Goal: Entertainment & Leisure: Consume media (video, audio)

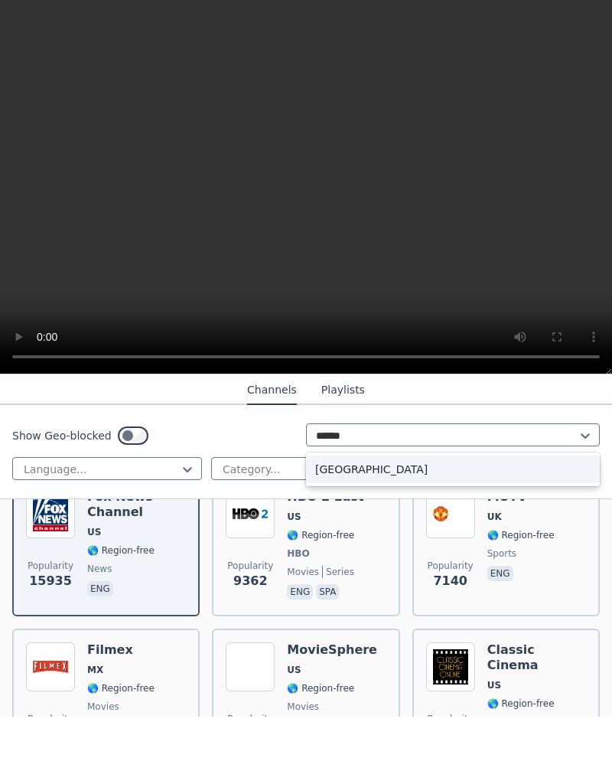
scroll to position [203, 0]
click at [454, 497] on div "[GEOGRAPHIC_DATA]" at bounding box center [453, 511] width 294 height 28
type input "******"
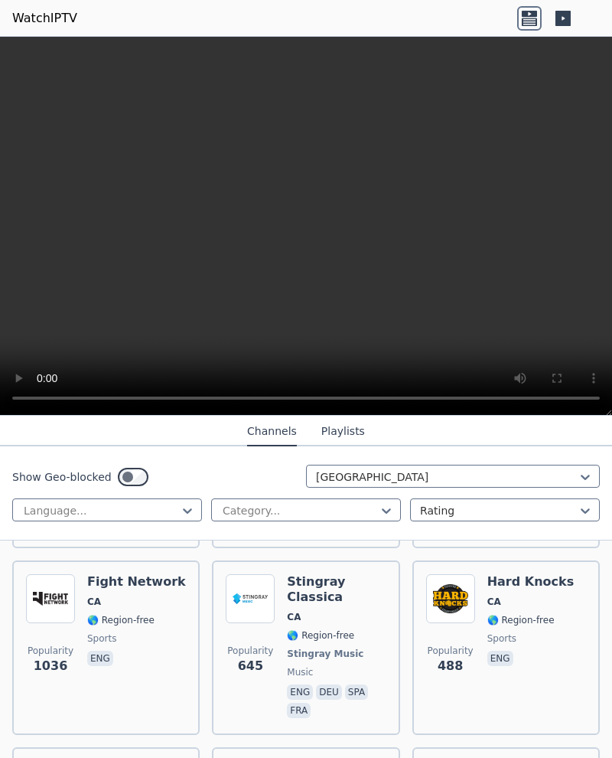
scroll to position [289, 0]
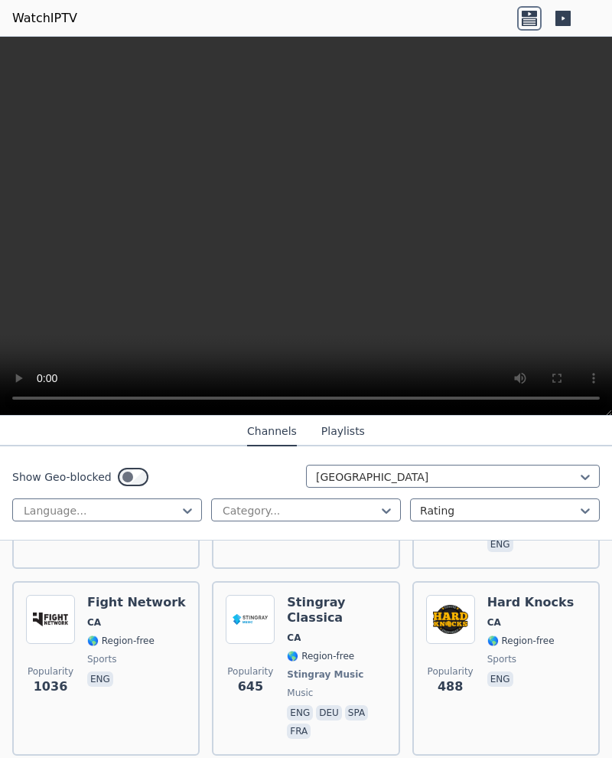
click at [35, 49] on video at bounding box center [306, 226] width 612 height 379
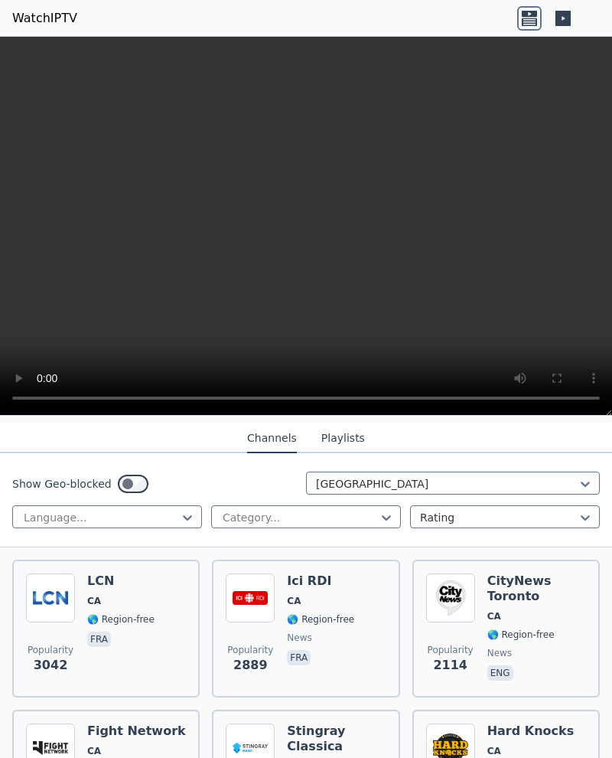
scroll to position [153, 0]
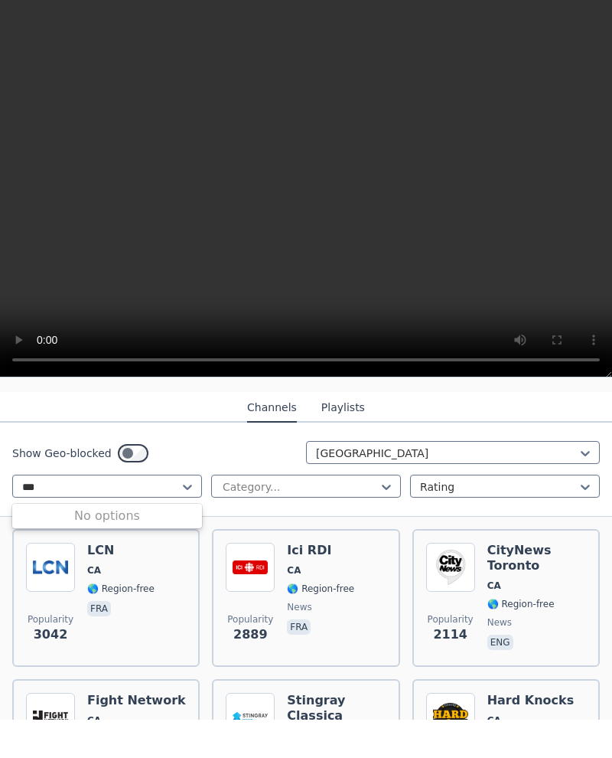
type input "***"
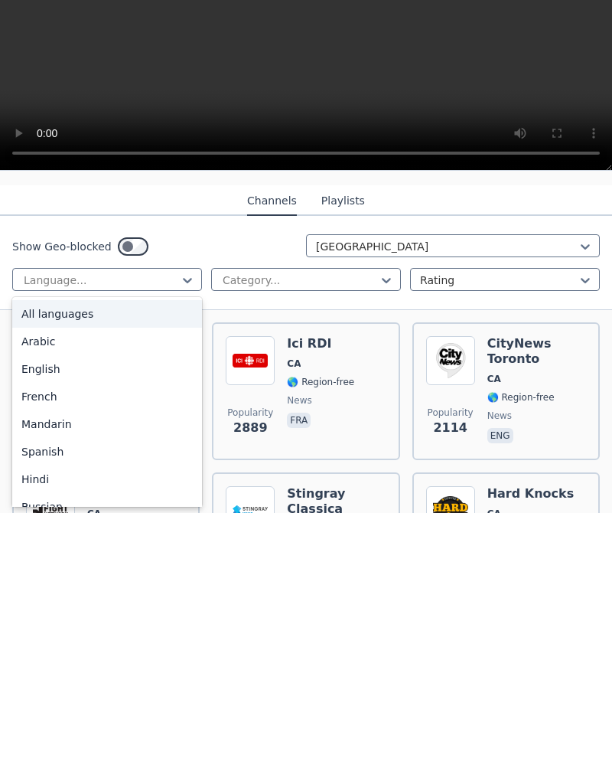
scroll to position [0, 0]
click at [37, 600] on div "English" at bounding box center [107, 614] width 190 height 28
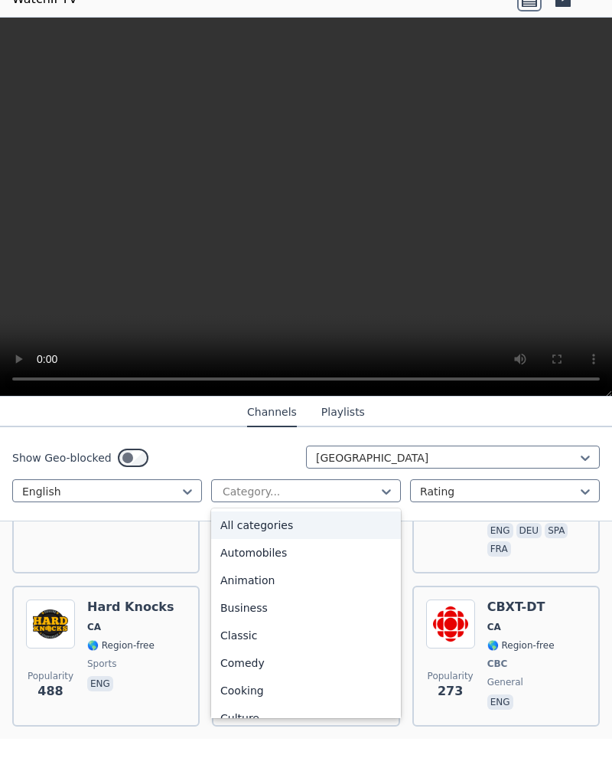
scroll to position [298, 0]
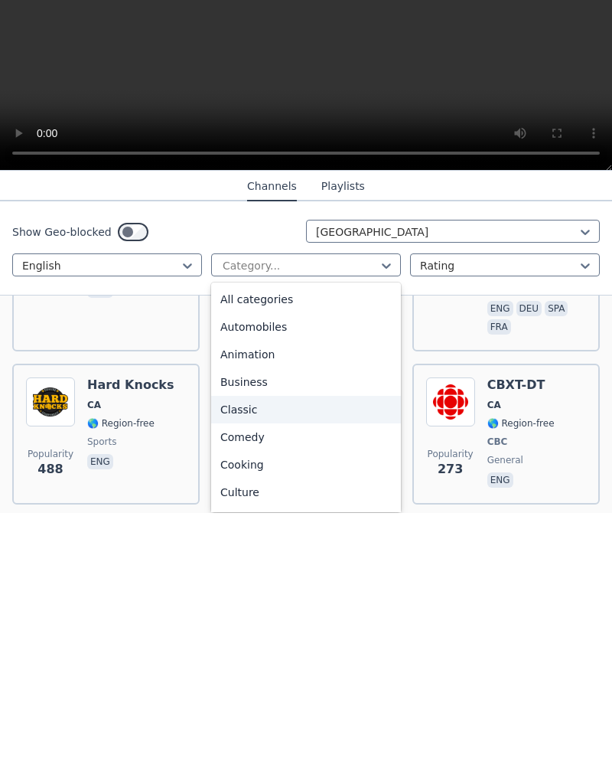
click at [243, 641] on div "Classic" at bounding box center [306, 655] width 190 height 28
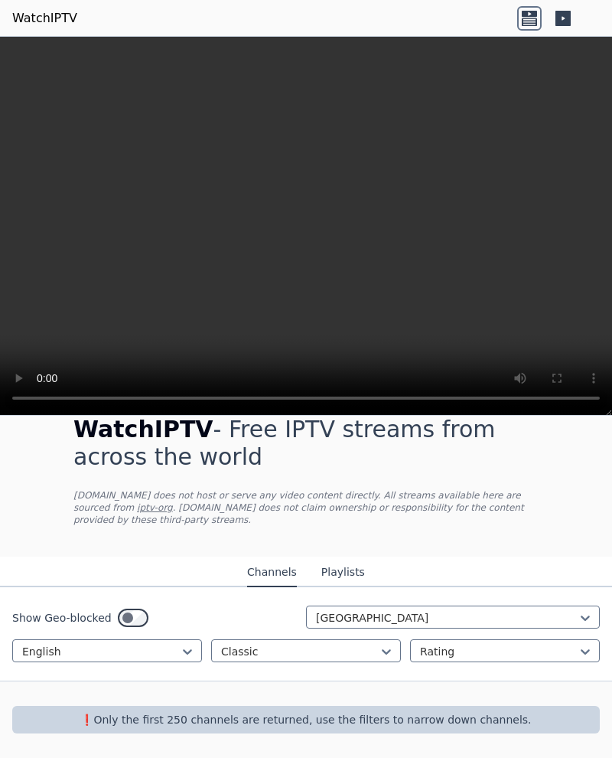
scroll to position [27, 0]
click at [59, 546] on div "WatchIPTV - Free IPTV streams from across the world [DOMAIN_NAME] does not host…" at bounding box center [306, 473] width 514 height 165
click at [438, 722] on p "❗️Only the first 250 channels are returned, use the filters to narrow down chan…" at bounding box center [305, 719] width 575 height 15
click at [437, 724] on p "❗️Only the first 250 channels are returned, use the filters to narrow down chan…" at bounding box center [305, 719] width 575 height 15
click at [433, 721] on p "❗️Only the first 250 channels are returned, use the filters to narrow down chan…" at bounding box center [305, 719] width 575 height 15
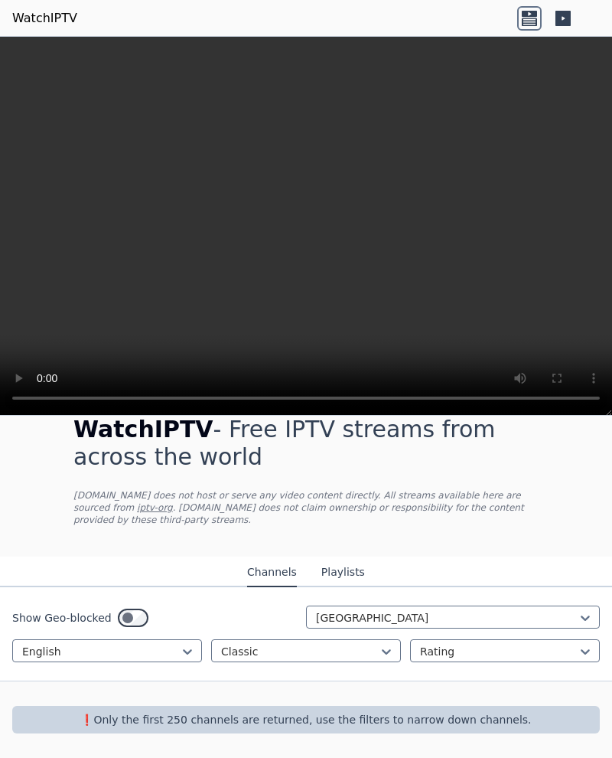
click at [432, 721] on p "❗️Only the first 250 channels are returned, use the filters to narrow down chan…" at bounding box center [305, 719] width 575 height 15
click at [40, 51] on video at bounding box center [306, 226] width 612 height 379
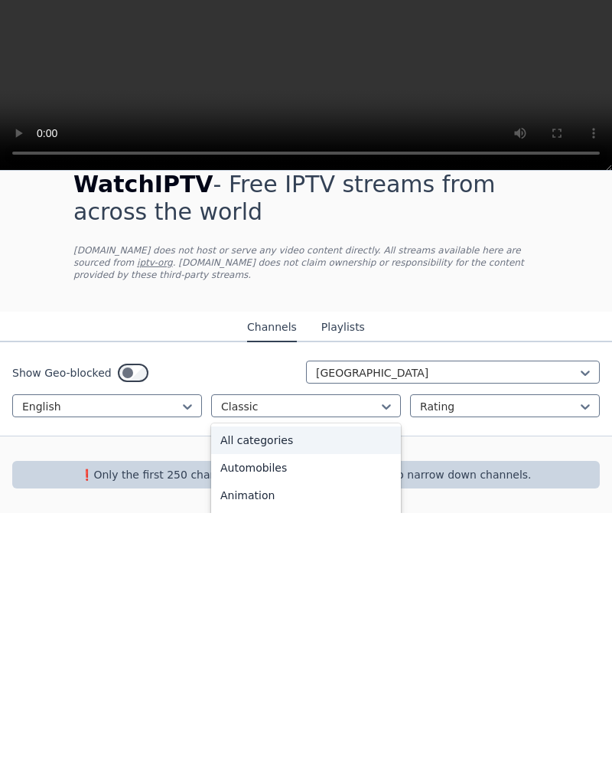
click at [228, 671] on div "All categories" at bounding box center [306, 685] width 190 height 28
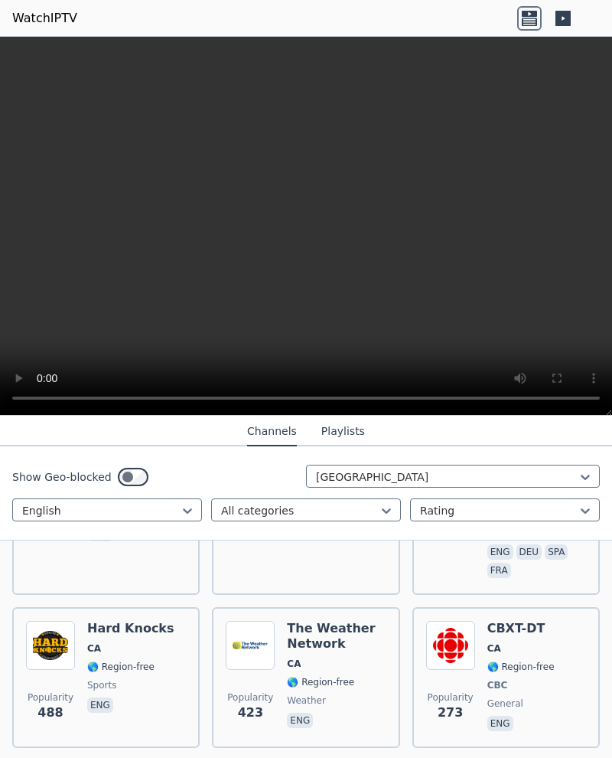
scroll to position [301, 0]
click at [324, 634] on h6 "The Weather Network" at bounding box center [336, 635] width 99 height 31
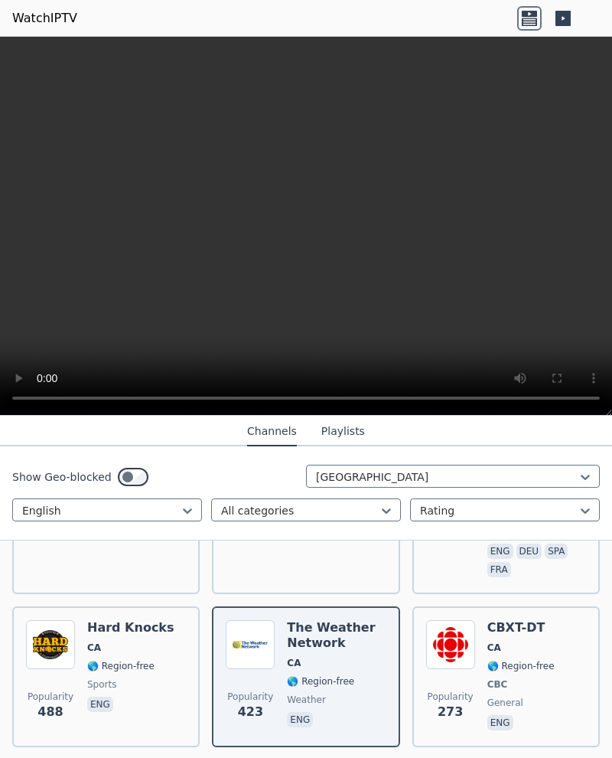
click at [321, 652] on div "The Weather Network CA 🌎 Region-free weather eng" at bounding box center [336, 676] width 99 height 113
click at [500, 652] on span "CA" at bounding box center [520, 647] width 67 height 12
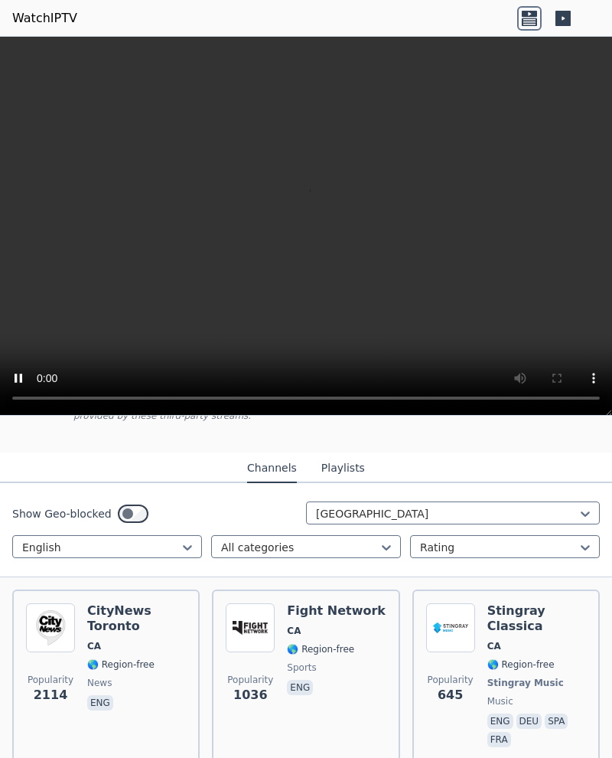
scroll to position [106, 0]
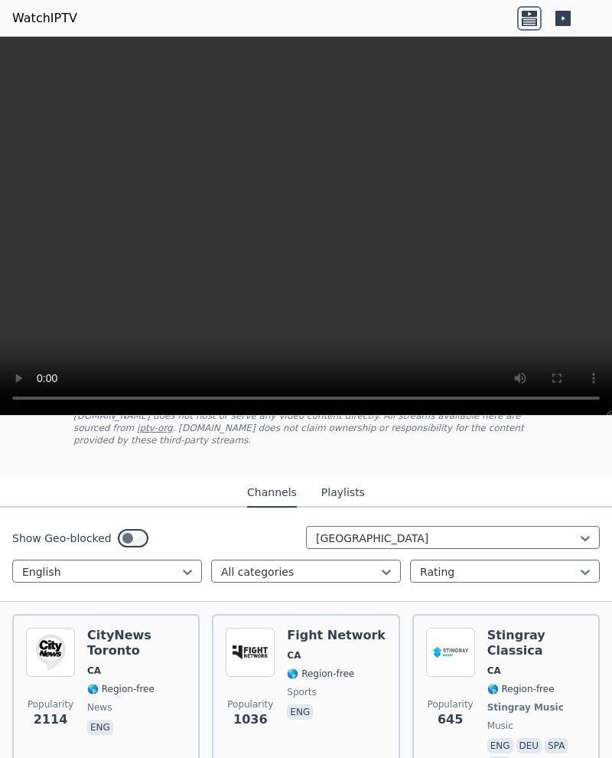
click at [332, 650] on span "CA" at bounding box center [336, 655] width 99 height 12
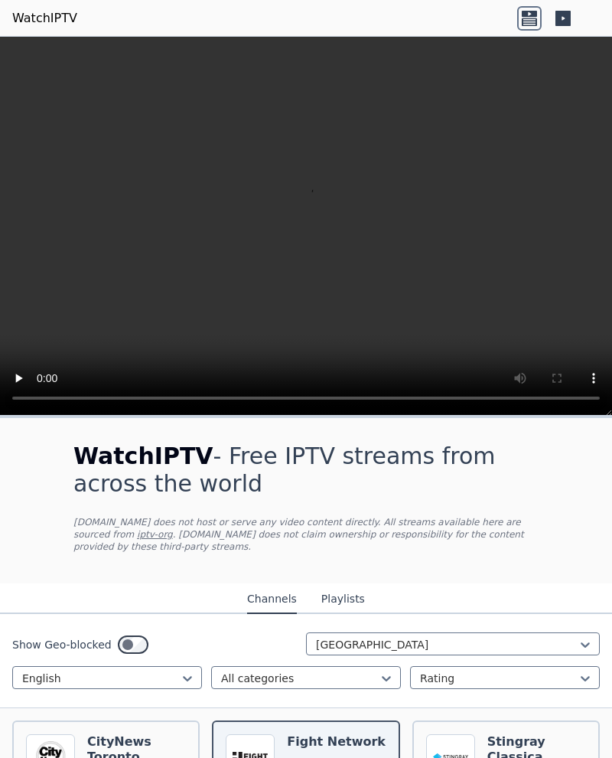
scroll to position [0, 0]
